Goal: Transaction & Acquisition: Purchase product/service

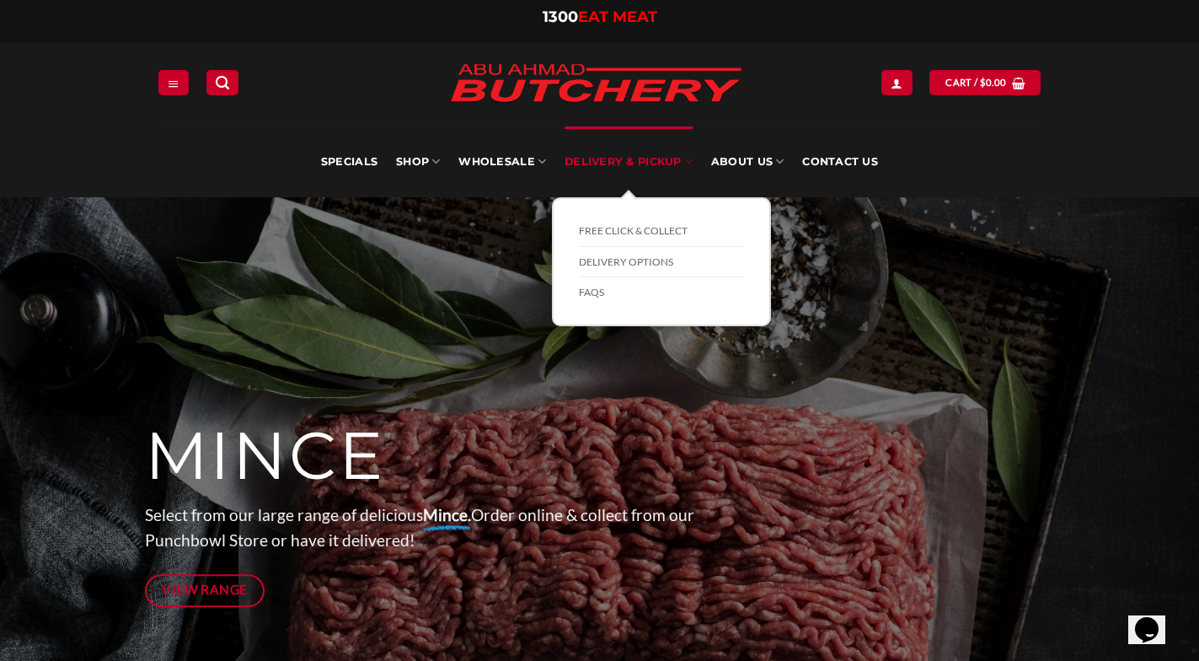
click at [653, 160] on link "Delivery & Pickup" at bounding box center [629, 161] width 128 height 71
click at [613, 257] on link "Delivery Options" at bounding box center [661, 262] width 165 height 31
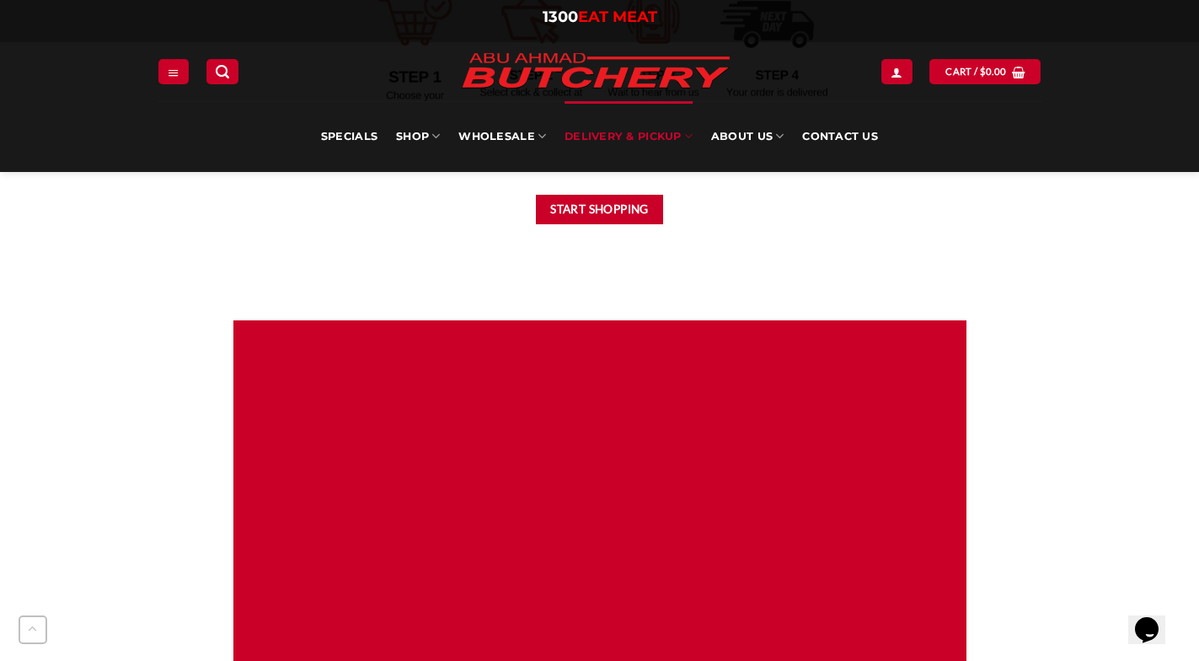
scroll to position [1026, 0]
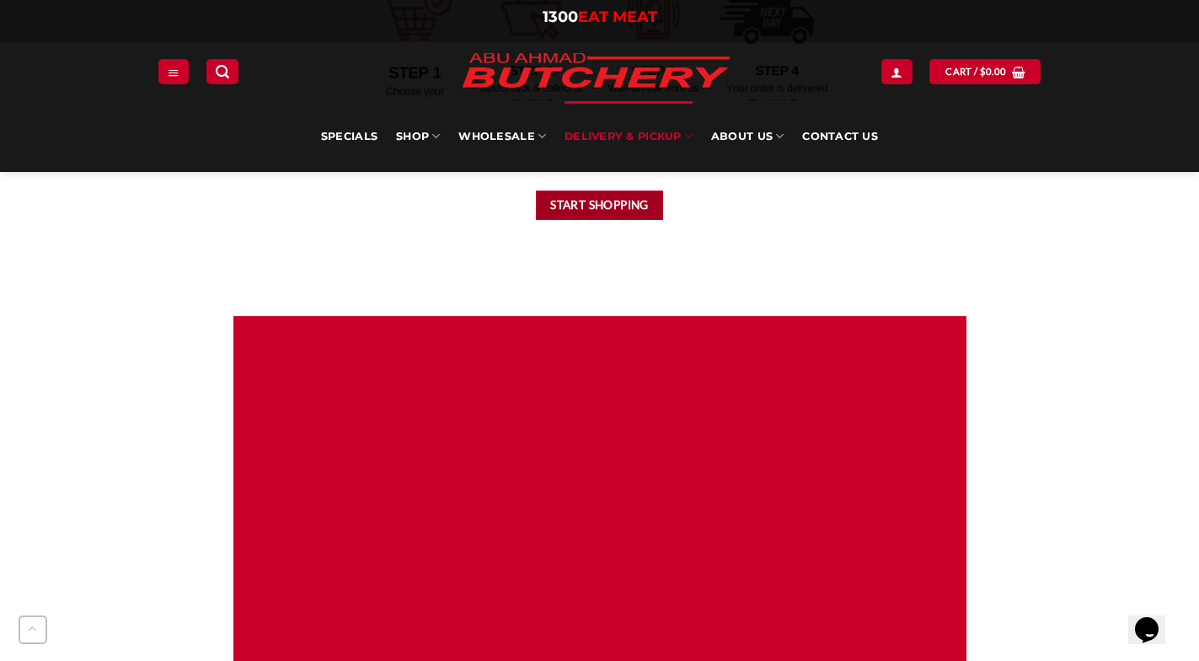
click at [603, 207] on button "Start Shopping" at bounding box center [600, 204] width 128 height 29
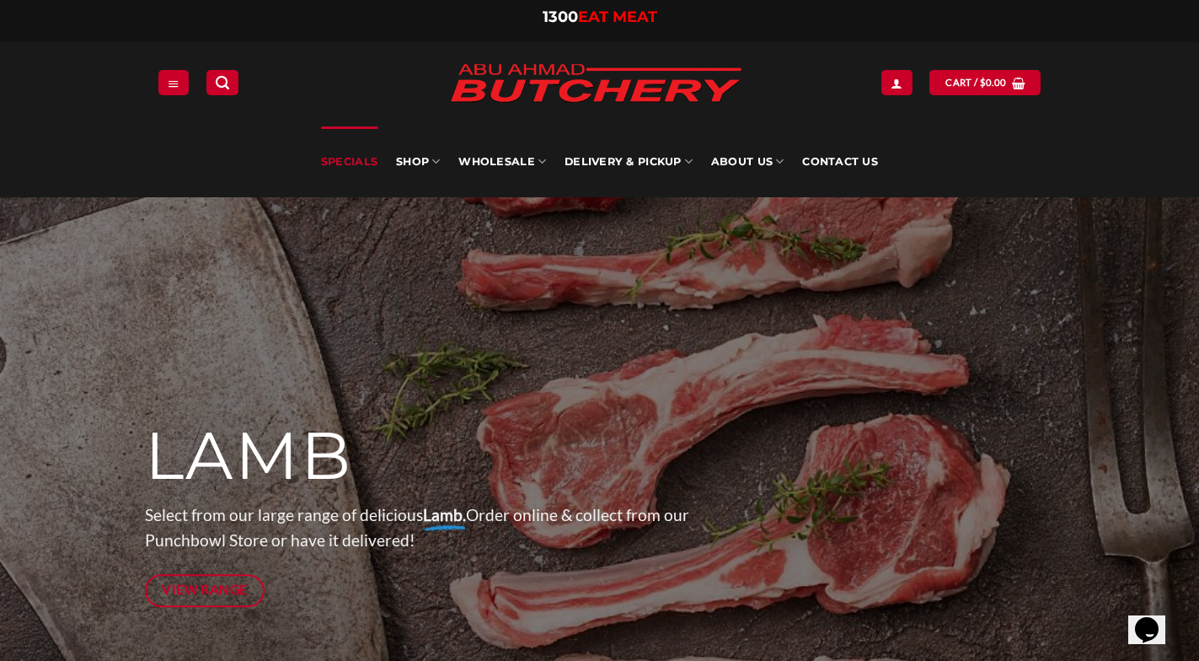
click at [351, 163] on link "Specials" at bounding box center [349, 161] width 56 height 71
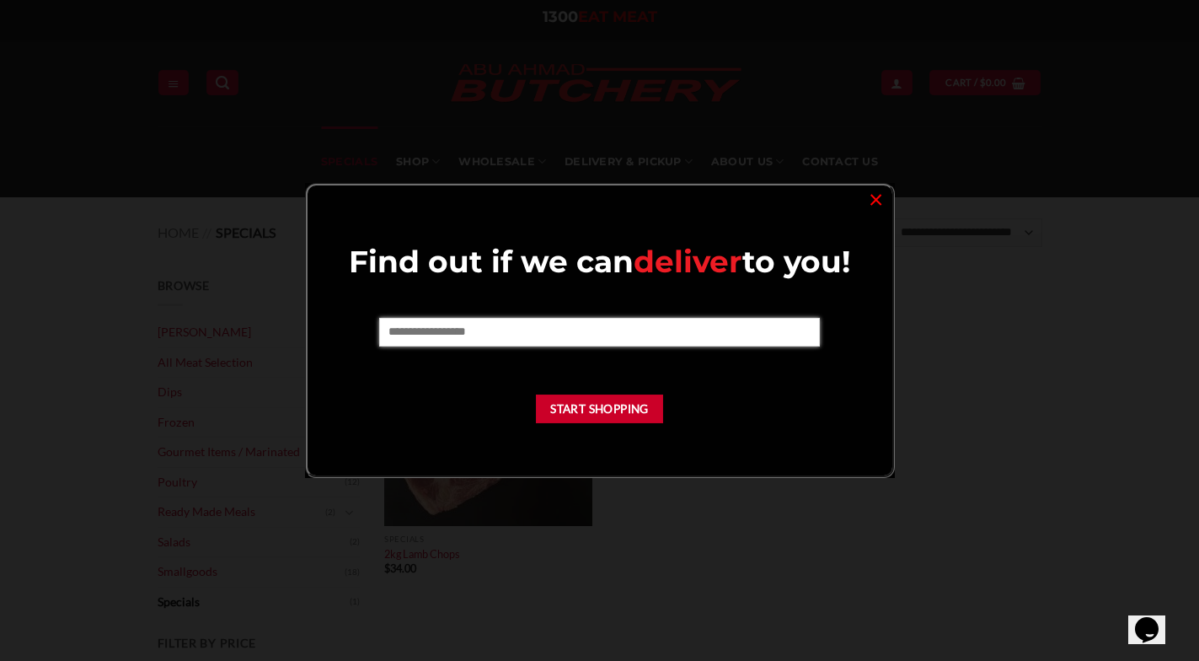
click at [591, 332] on input "text" at bounding box center [599, 332] width 441 height 29
type input "****"
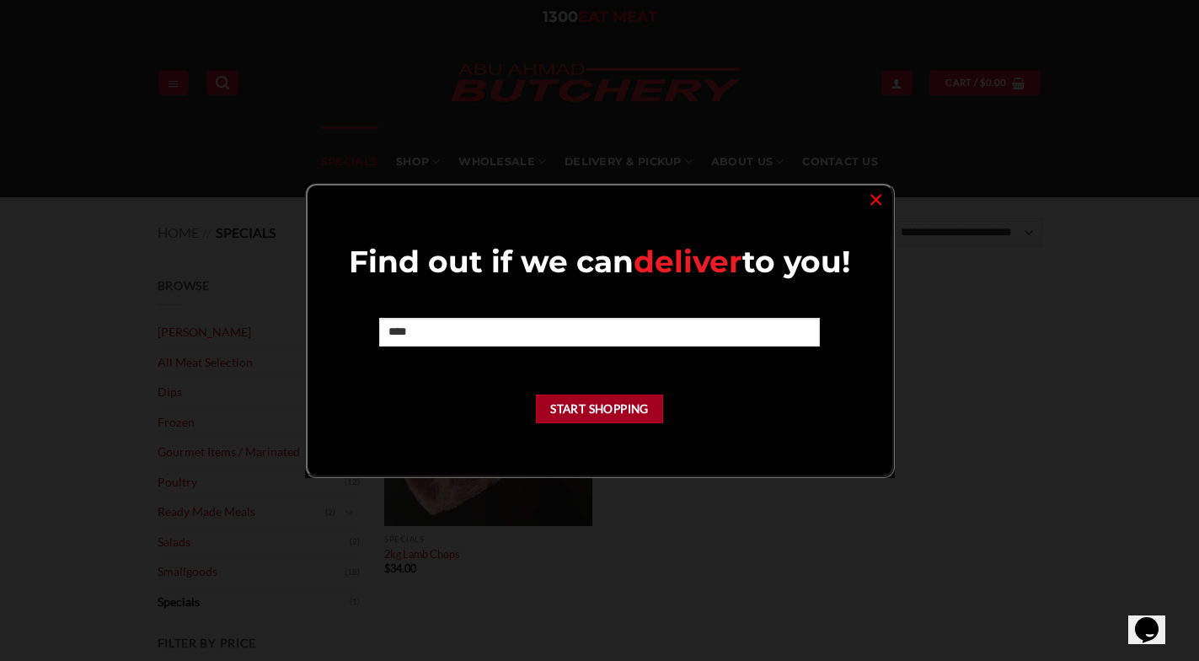
click at [568, 403] on button "Start Shopping" at bounding box center [600, 408] width 128 height 29
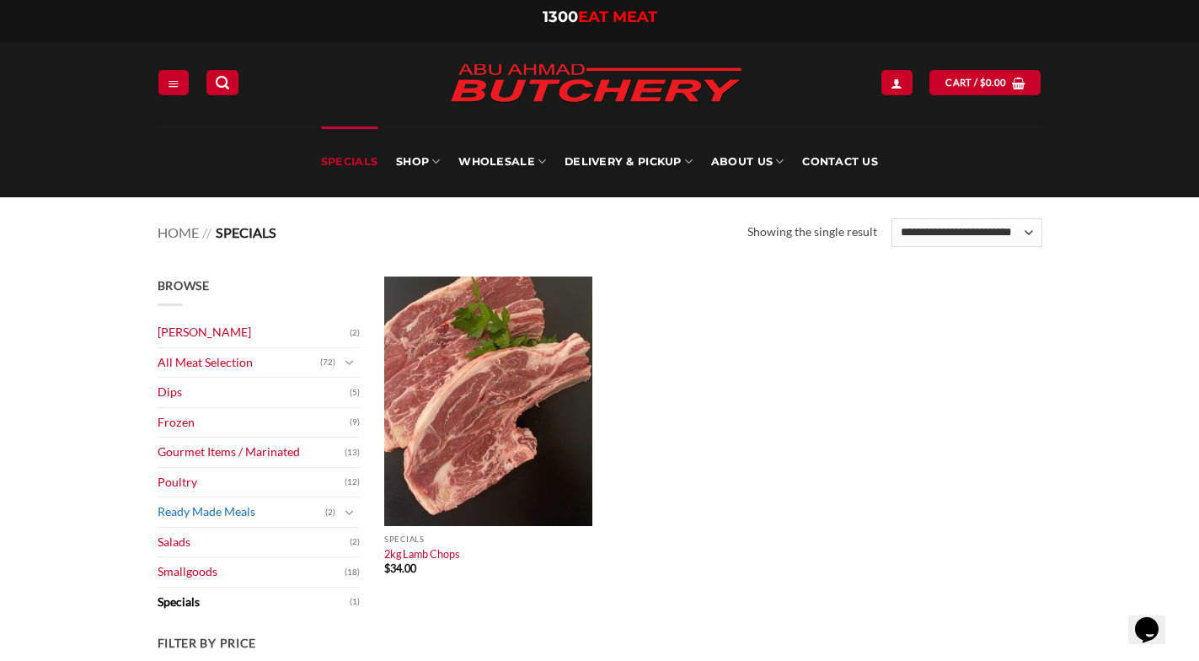
click at [185, 512] on link "Ready Made Meals" at bounding box center [242, 511] width 168 height 29
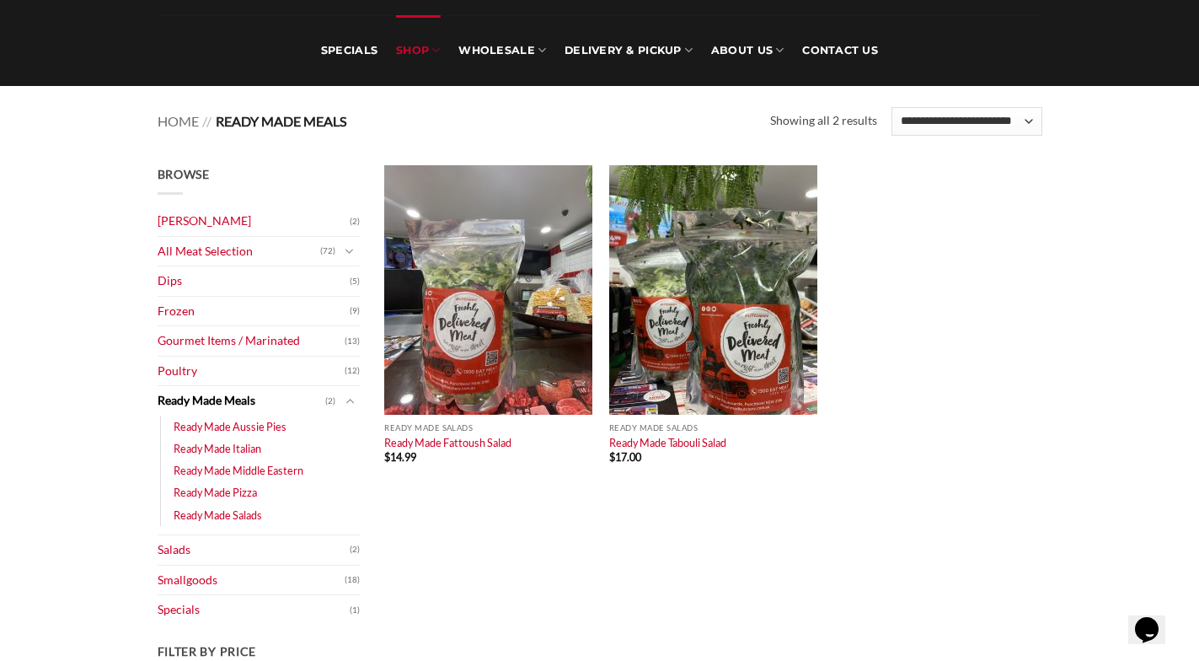
scroll to position [127, 0]
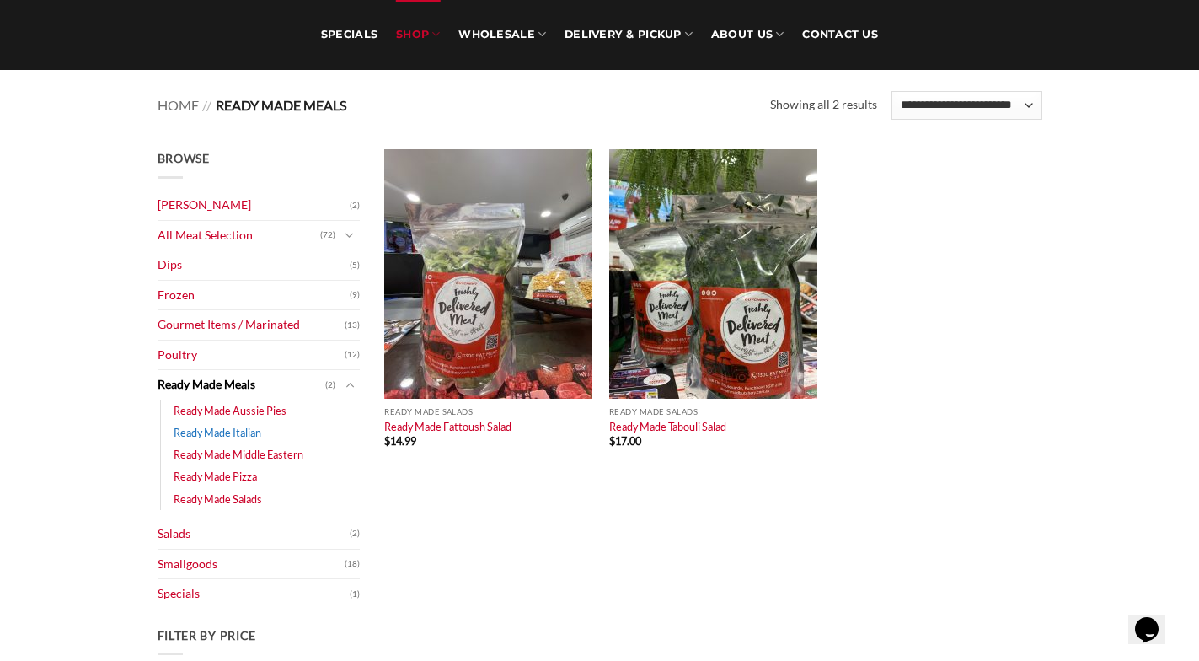
click at [191, 426] on link "Ready Made Italian" at bounding box center [218, 432] width 88 height 22
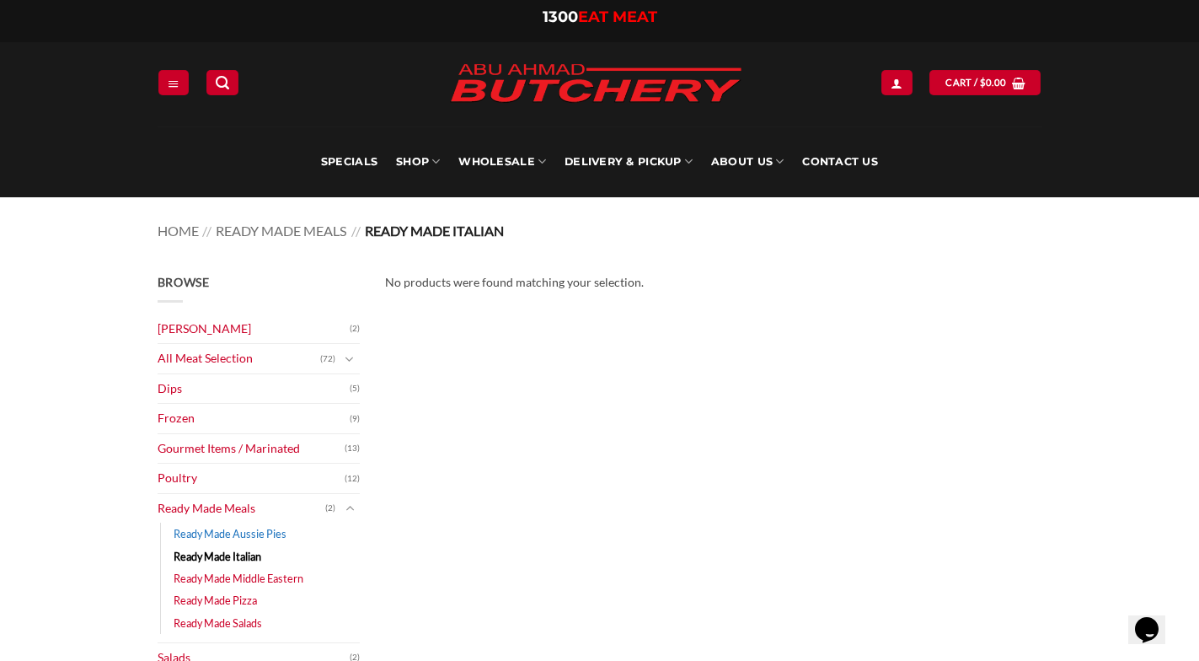
click at [189, 530] on link "Ready Made Aussie Pies" at bounding box center [230, 534] width 113 height 22
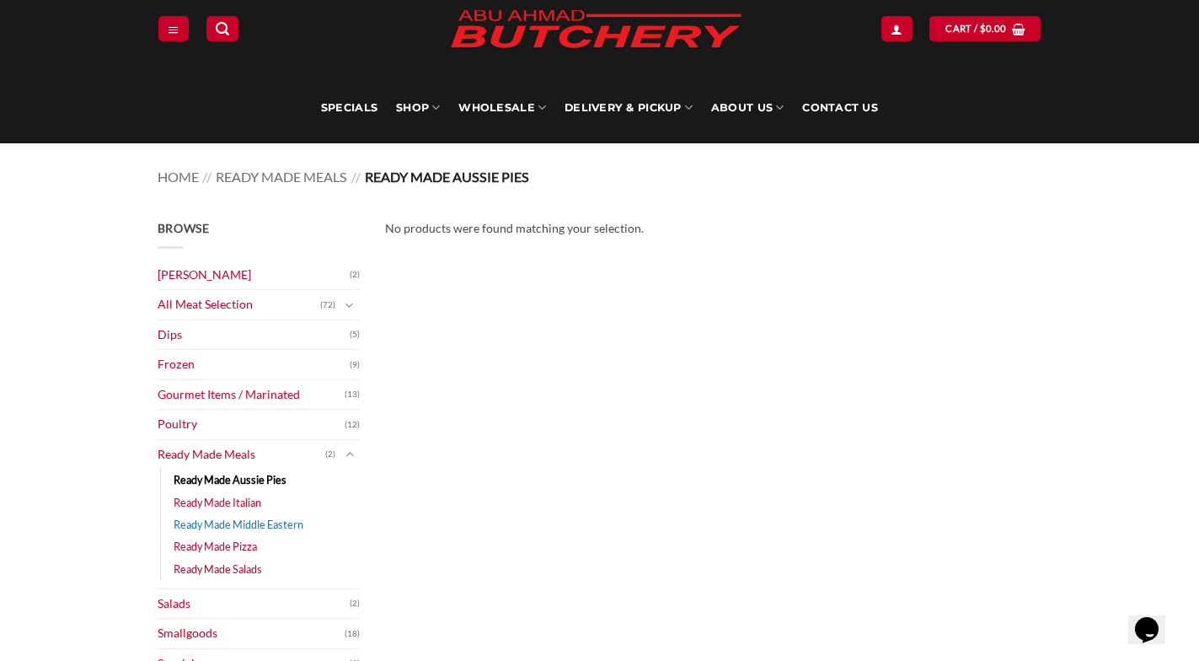
scroll to position [56, 0]
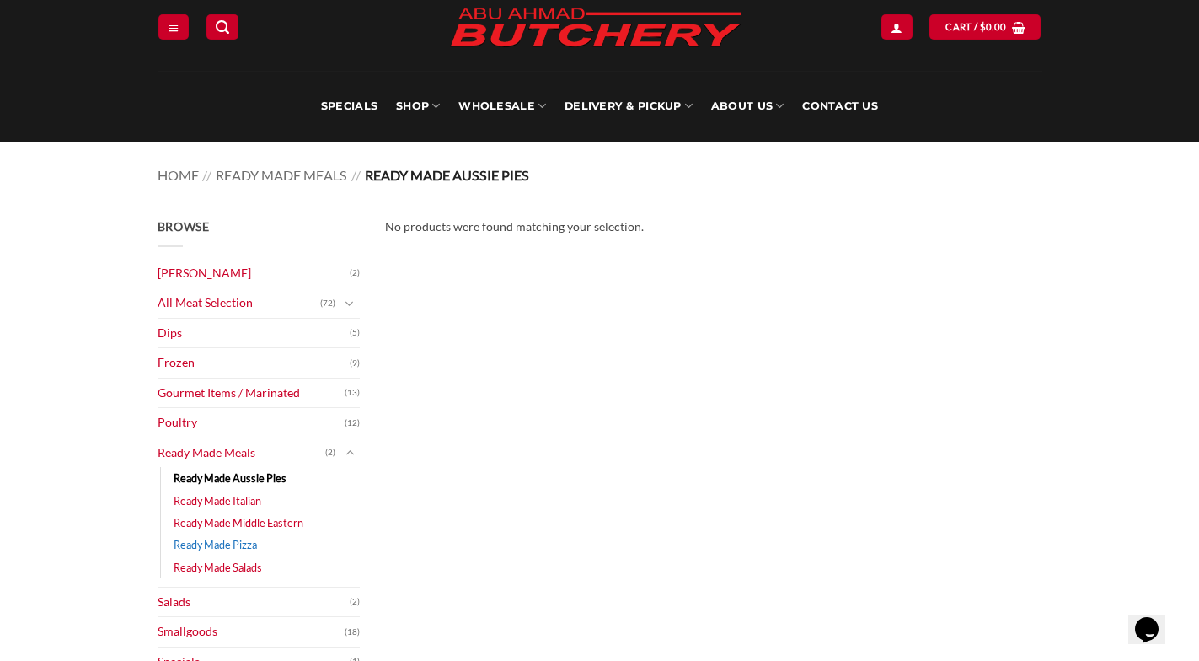
click at [189, 535] on link "Ready Made Pizza" at bounding box center [215, 544] width 83 height 22
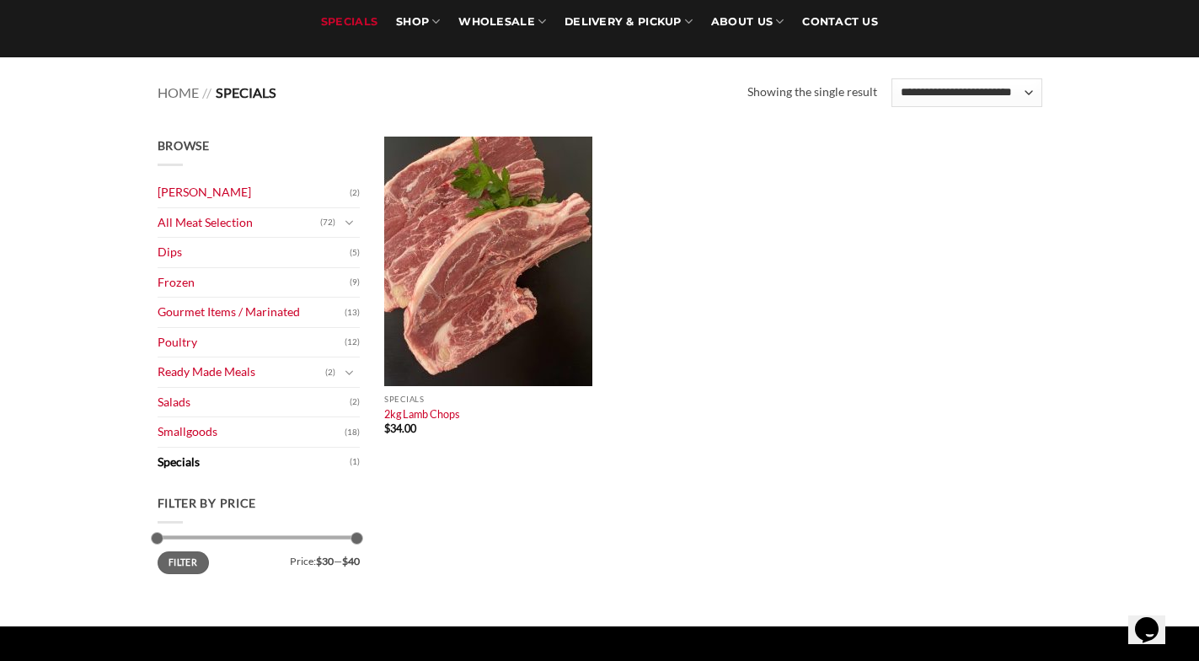
scroll to position [141, 0]
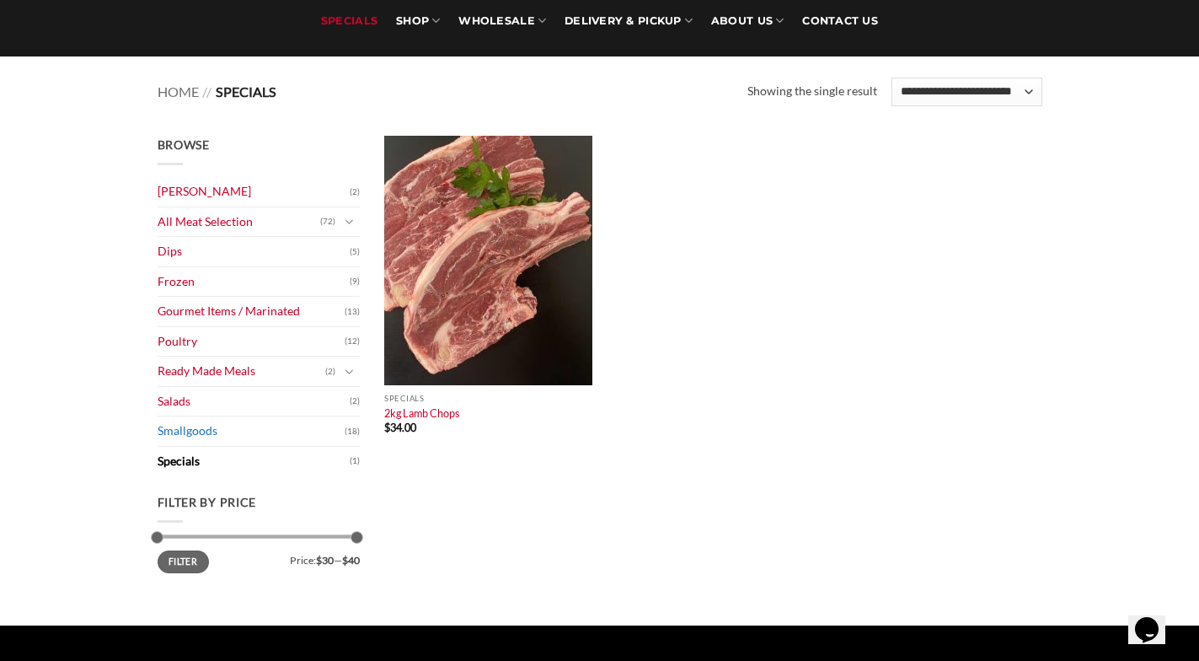
click at [173, 430] on link "Smallgoods" at bounding box center [251, 430] width 187 height 29
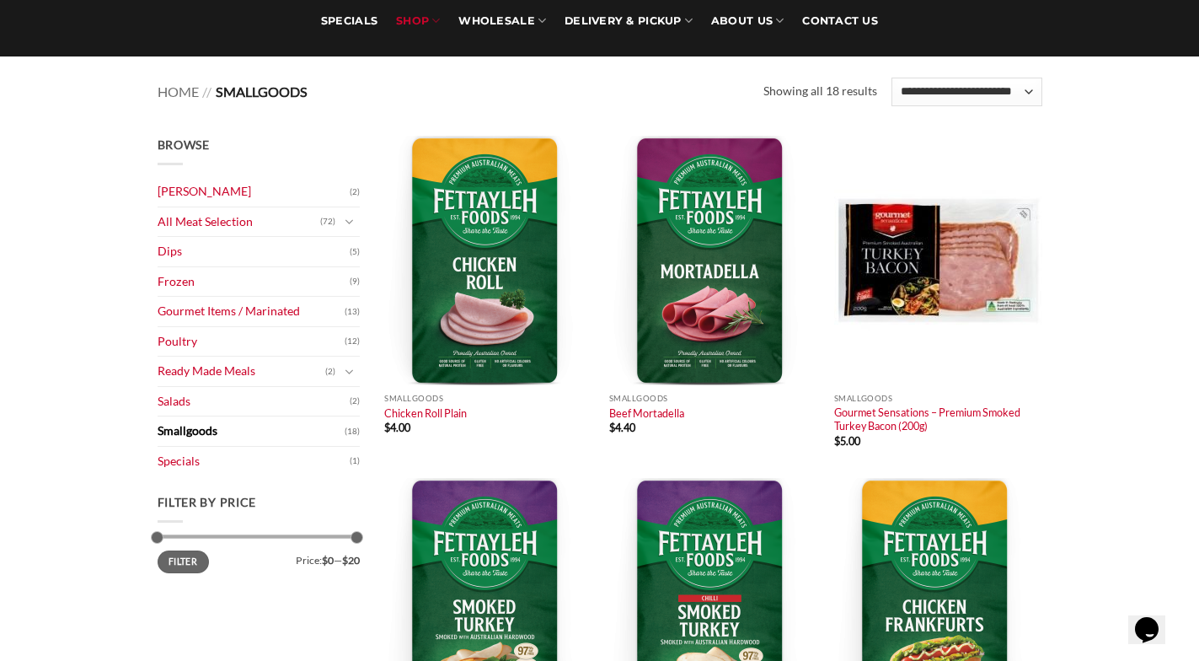
scroll to position [144, 0]
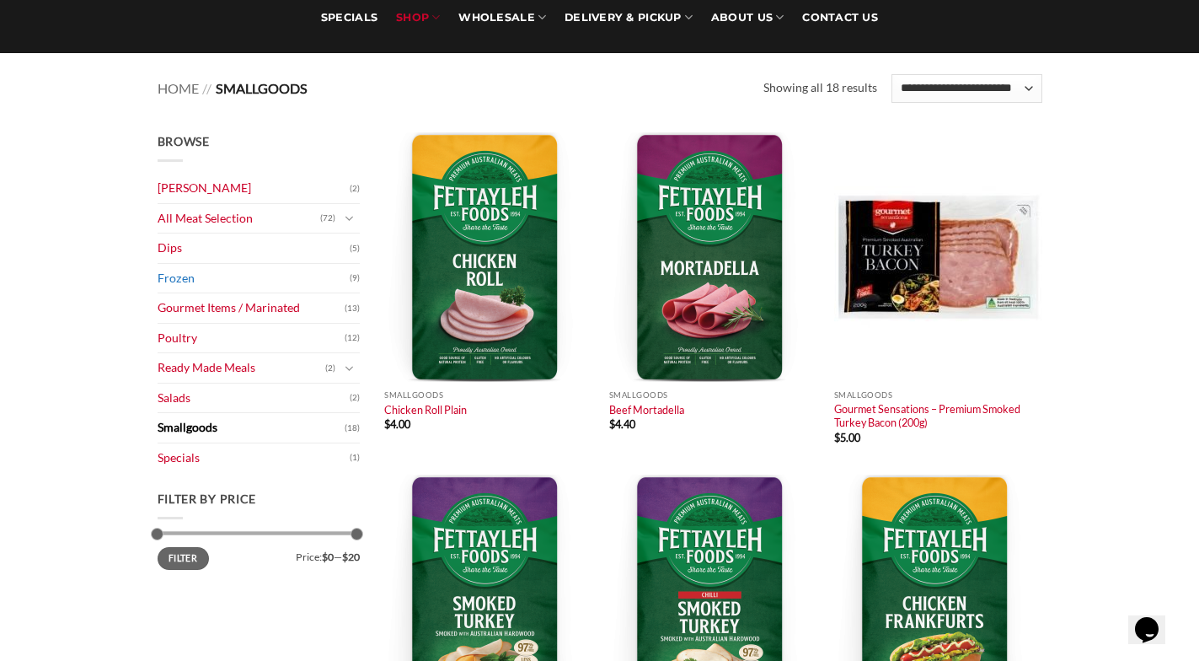
click at [170, 275] on link "Frozen" at bounding box center [254, 278] width 192 height 29
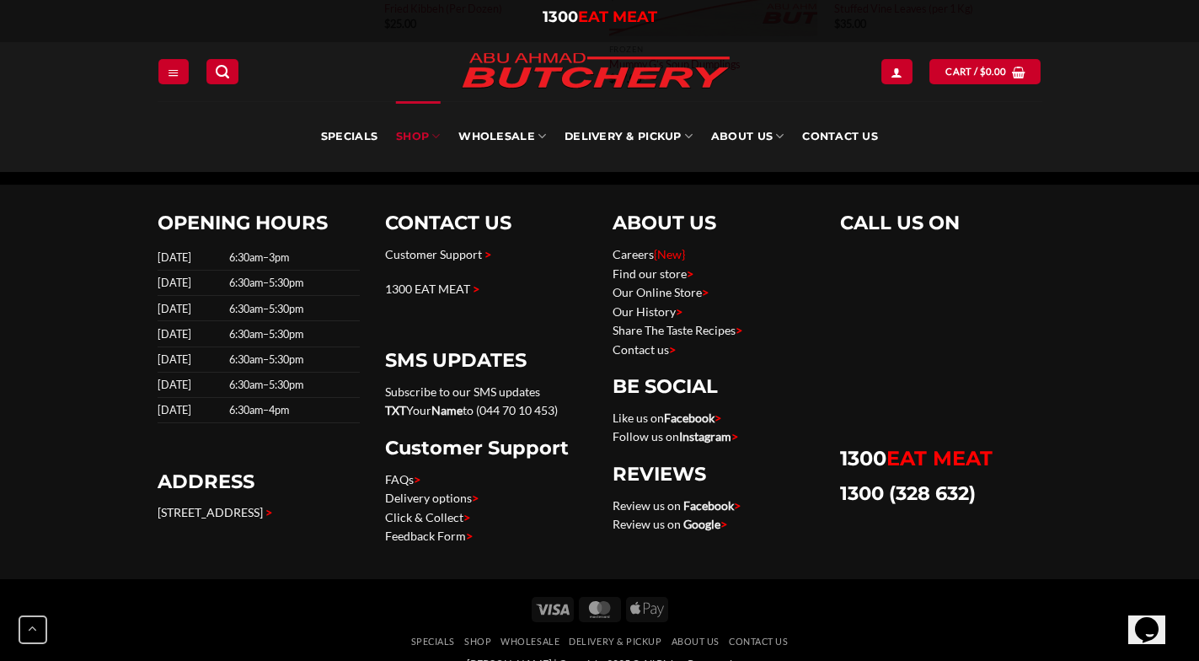
scroll to position [1039, 0]
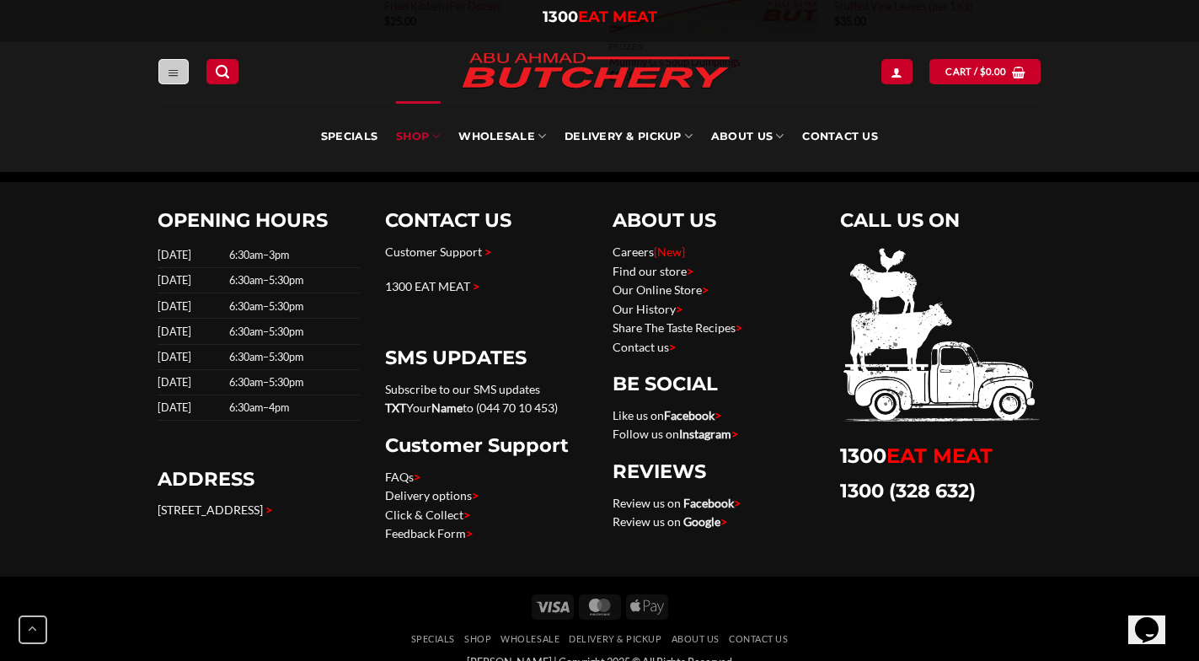
click at [169, 77] on icon "Menu" at bounding box center [174, 72] width 12 height 13
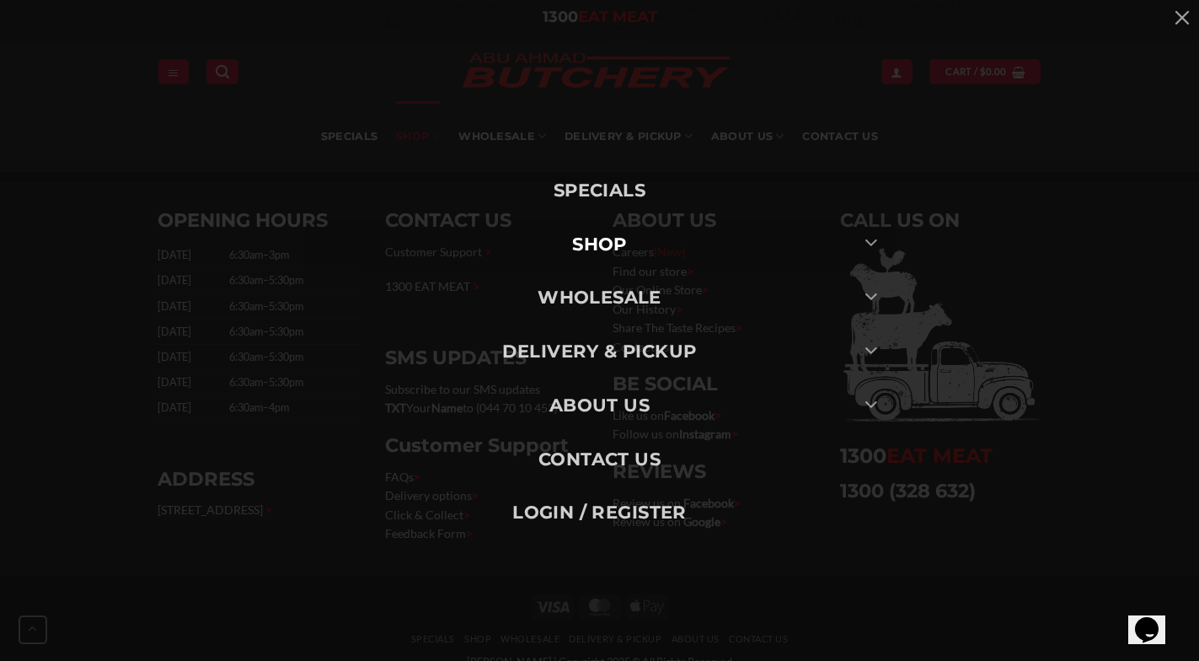
click at [585, 239] on link "SHOP" at bounding box center [600, 244] width 590 height 54
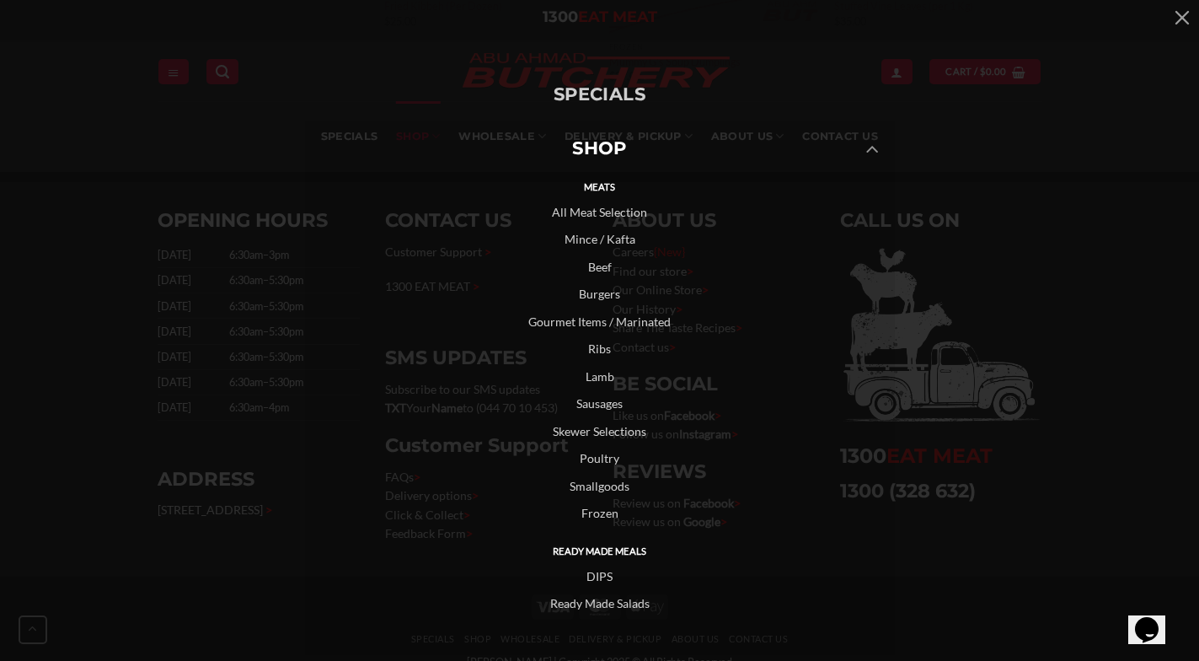
click at [588, 508] on link "Frozen" at bounding box center [600, 514] width 590 height 28
